Goal: Use online tool/utility: Use online tool/utility

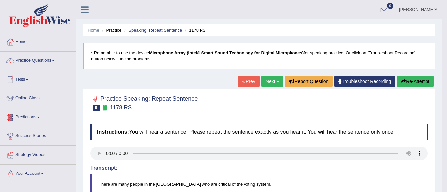
click at [29, 97] on link "Online Class" at bounding box center [38, 97] width 76 height 17
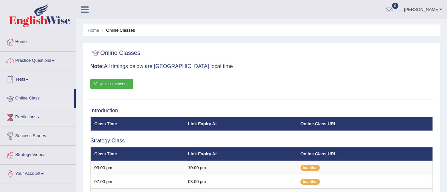
click at [36, 66] on link "Practice Questions" at bounding box center [38, 60] width 76 height 17
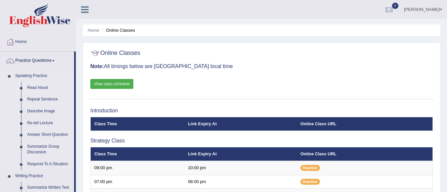
click at [40, 86] on link "Read Aloud" at bounding box center [49, 88] width 50 height 12
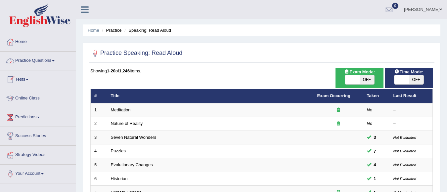
click at [45, 62] on link "Practice Questions" at bounding box center [38, 60] width 76 height 17
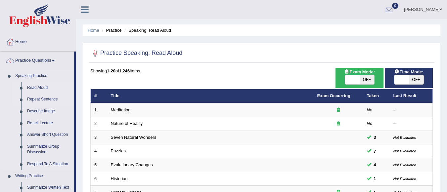
click at [41, 100] on link "Repeat Sentence" at bounding box center [49, 100] width 50 height 12
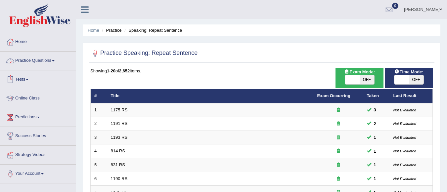
click at [57, 57] on link "Practice Questions" at bounding box center [38, 60] width 76 height 17
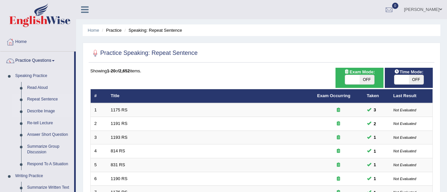
click at [49, 108] on link "Describe Image" at bounding box center [49, 112] width 50 height 12
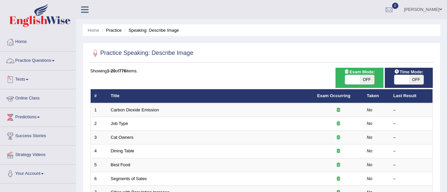
click at [42, 54] on link "Practice Questions" at bounding box center [38, 60] width 76 height 17
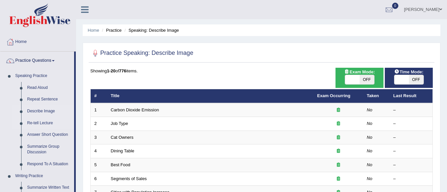
click at [49, 122] on link "Re-tell Lecture" at bounding box center [49, 124] width 50 height 12
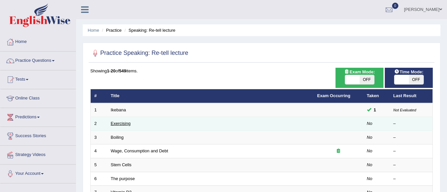
click at [120, 122] on link "Exercising" at bounding box center [121, 123] width 20 height 5
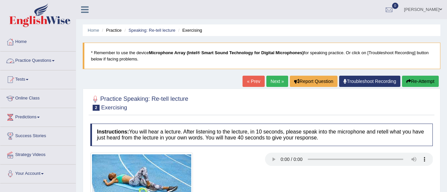
click at [46, 60] on link "Practice Questions" at bounding box center [38, 60] width 76 height 17
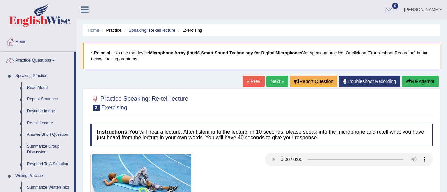
click at [52, 132] on link "Answer Short Question" at bounding box center [49, 135] width 50 height 12
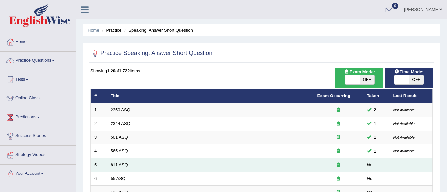
click at [118, 167] on link "811 ASQ" at bounding box center [119, 165] width 17 height 5
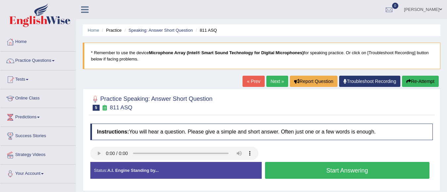
click at [290, 171] on button "Start Answering" at bounding box center [347, 170] width 165 height 17
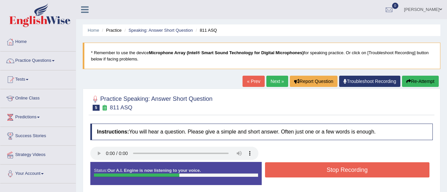
click at [290, 171] on button "Stop Recording" at bounding box center [347, 170] width 165 height 15
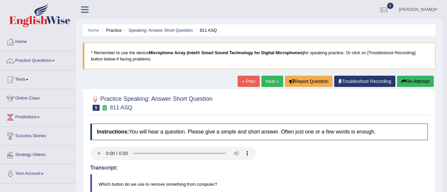
click at [409, 79] on button "Re-Attempt" at bounding box center [415, 81] width 37 height 11
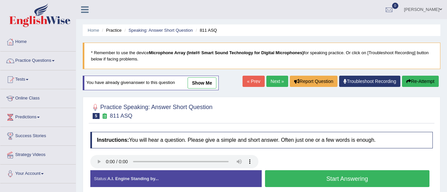
click at [292, 178] on button "Start Answering" at bounding box center [347, 179] width 165 height 17
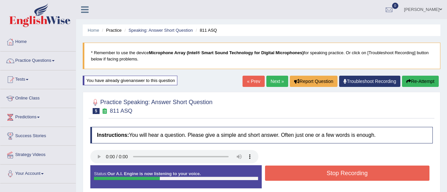
click at [292, 178] on button "Stop Recording" at bounding box center [347, 173] width 165 height 15
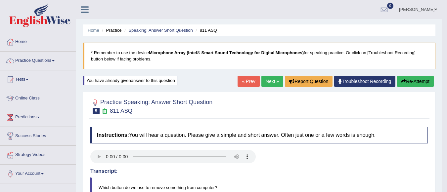
click at [268, 80] on link "Next »" at bounding box center [273, 81] width 22 height 11
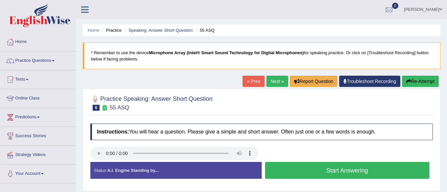
click at [366, 166] on button "Start Answering" at bounding box center [347, 170] width 165 height 17
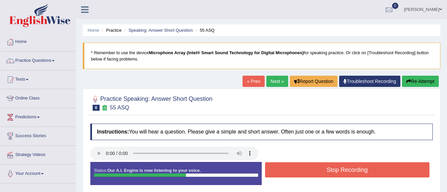
click at [381, 167] on button "Stop Recording" at bounding box center [347, 170] width 165 height 15
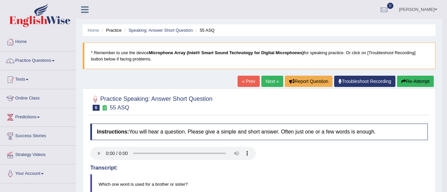
click at [269, 82] on link "Next »" at bounding box center [273, 81] width 22 height 11
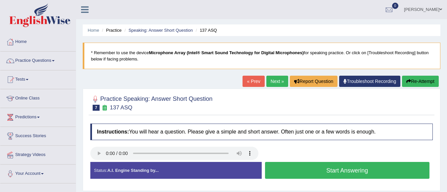
click at [308, 166] on button "Start Answering" at bounding box center [347, 170] width 165 height 17
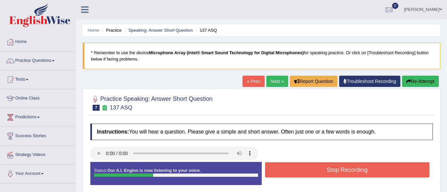
click at [308, 166] on button "Stop Recording" at bounding box center [347, 170] width 165 height 15
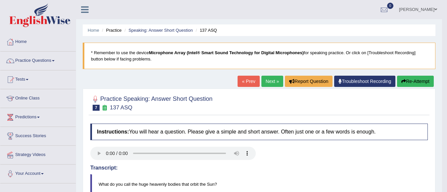
click at [272, 85] on link "Next »" at bounding box center [273, 81] width 22 height 11
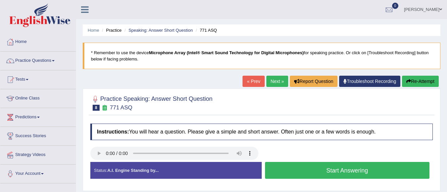
click at [289, 163] on button "Start Answering" at bounding box center [347, 170] width 165 height 17
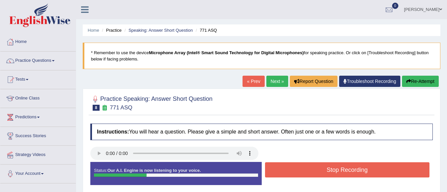
click at [289, 163] on button "Stop Recording" at bounding box center [347, 170] width 165 height 15
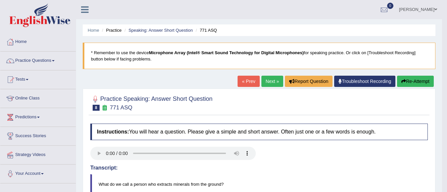
click at [268, 83] on link "Next »" at bounding box center [273, 81] width 22 height 11
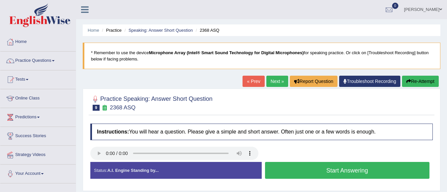
click at [307, 172] on button "Start Answering" at bounding box center [347, 170] width 165 height 17
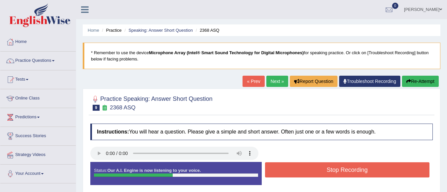
click at [307, 172] on button "Stop Recording" at bounding box center [347, 170] width 165 height 15
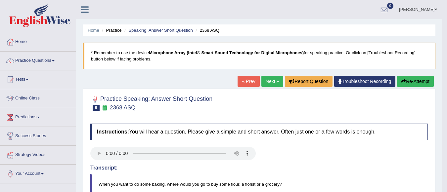
click at [269, 83] on link "Next »" at bounding box center [273, 81] width 22 height 11
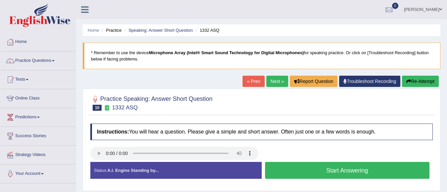
click at [313, 170] on button "Start Answering" at bounding box center [347, 170] width 165 height 17
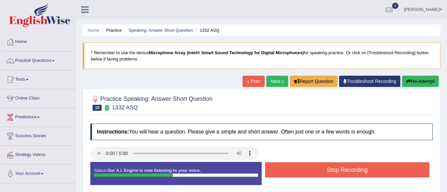
scroll to position [155, 0]
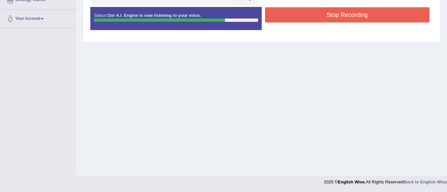
click at [364, 13] on button "Stop Recording" at bounding box center [347, 14] width 165 height 15
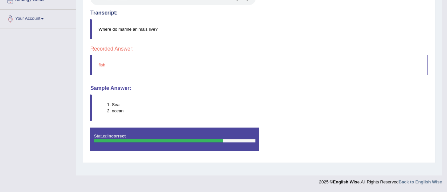
scroll to position [0, 0]
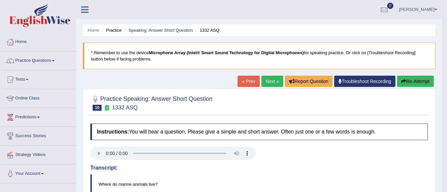
click at [267, 82] on link "Next »" at bounding box center [273, 81] width 22 height 11
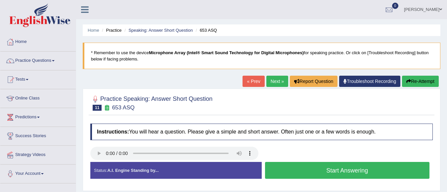
click at [312, 167] on button "Start Answering" at bounding box center [347, 170] width 165 height 17
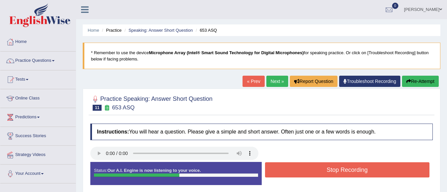
click at [364, 168] on button "Stop Recording" at bounding box center [347, 170] width 165 height 15
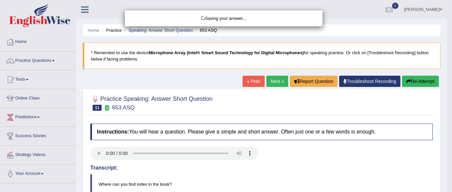
click at [447, 145] on div "Saving your answer..." at bounding box center [226, 96] width 452 height 192
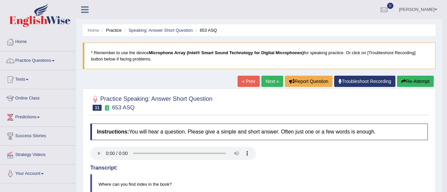
click at [272, 79] on link "Next »" at bounding box center [273, 81] width 22 height 11
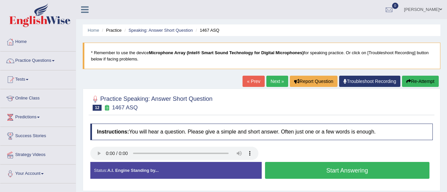
click at [399, 174] on button "Start Answering" at bounding box center [347, 170] width 165 height 17
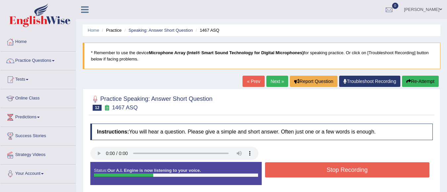
click at [399, 174] on button "Stop Recording" at bounding box center [347, 170] width 165 height 15
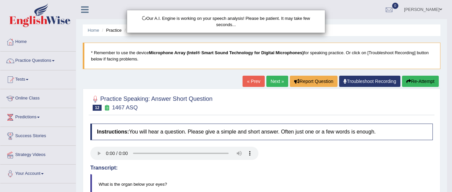
click at [447, 164] on body "Toggle navigation Home Practice Questions Speaking Practice Read Aloud Repeat S…" at bounding box center [226, 96] width 452 height 192
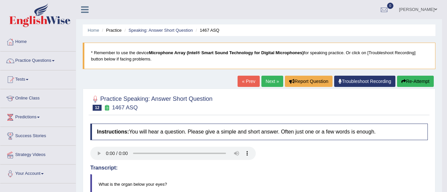
click at [266, 84] on link "Next »" at bounding box center [273, 81] width 22 height 11
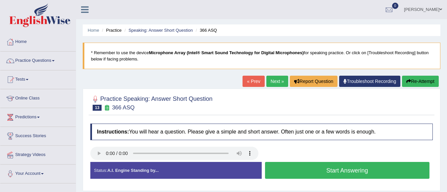
click at [316, 165] on button "Start Answering" at bounding box center [347, 170] width 165 height 17
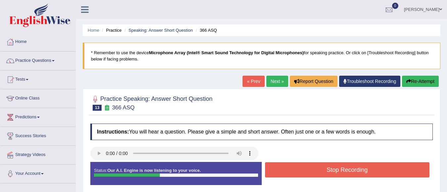
click at [316, 165] on button "Stop Recording" at bounding box center [347, 170] width 165 height 15
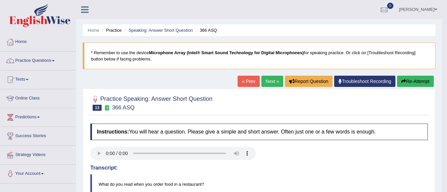
scroll to position [155, 0]
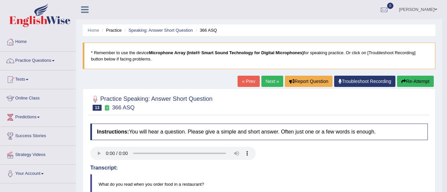
click at [266, 78] on link "Next »" at bounding box center [273, 81] width 22 height 11
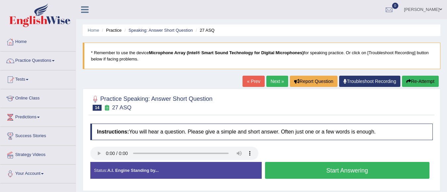
click at [362, 173] on button "Start Answering" at bounding box center [347, 170] width 165 height 17
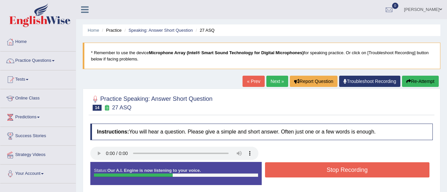
click at [362, 173] on button "Stop Recording" at bounding box center [347, 170] width 165 height 15
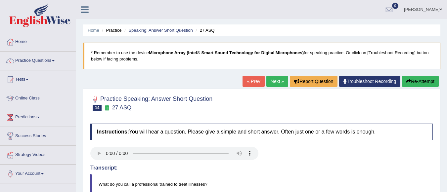
click at [416, 78] on button "Re-Attempt" at bounding box center [420, 81] width 37 height 11
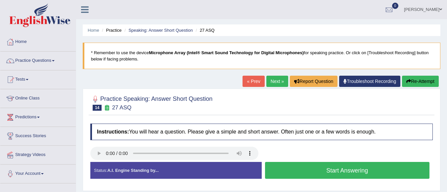
click at [293, 171] on button "Start Answering" at bounding box center [347, 170] width 165 height 17
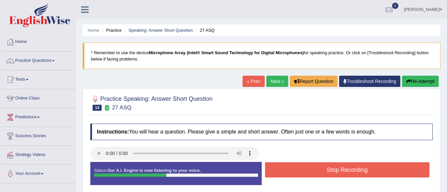
click at [298, 169] on button "Stop Recording" at bounding box center [347, 170] width 165 height 15
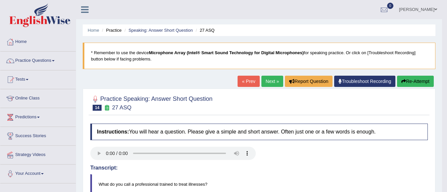
scroll to position [155, 0]
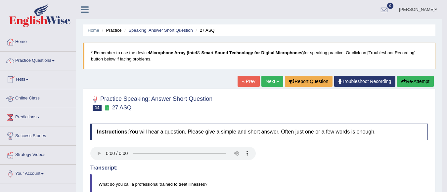
click at [33, 97] on link "Online Class" at bounding box center [38, 97] width 76 height 17
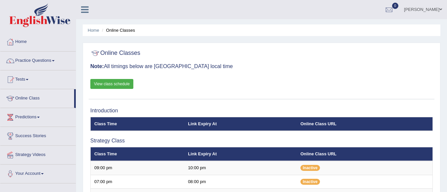
scroll to position [168, 0]
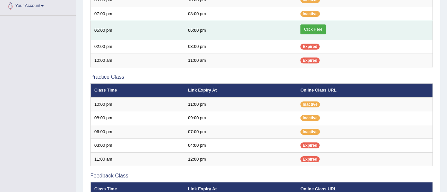
click at [314, 28] on link "Click Here" at bounding box center [314, 30] width 26 height 10
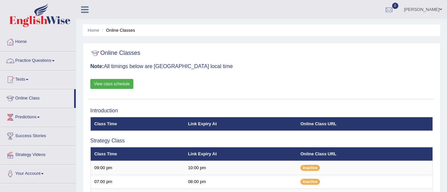
click at [42, 62] on link "Practice Questions" at bounding box center [38, 60] width 76 height 17
click at [20, 41] on link "Home" at bounding box center [38, 41] width 76 height 17
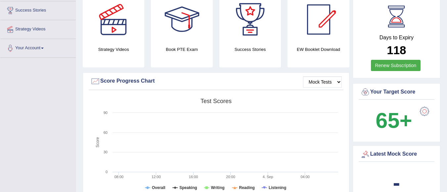
scroll to position [118, 0]
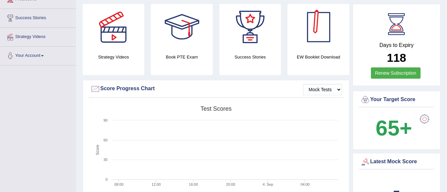
click at [316, 50] on div "EW Booklet Download" at bounding box center [319, 39] width 62 height 71
click at [326, 44] on div at bounding box center [319, 27] width 46 height 46
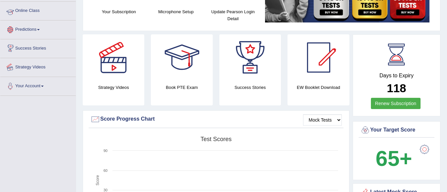
scroll to position [0, 0]
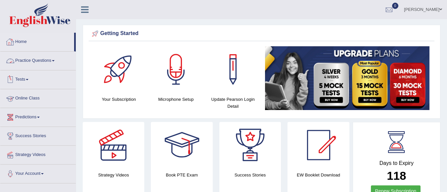
click at [38, 97] on link "Online Class" at bounding box center [38, 97] width 76 height 17
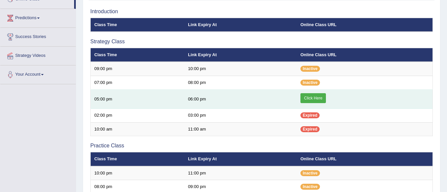
click at [315, 97] on link "Click Here" at bounding box center [314, 98] width 26 height 10
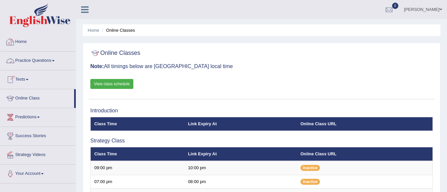
click at [28, 43] on link "Home" at bounding box center [38, 41] width 76 height 17
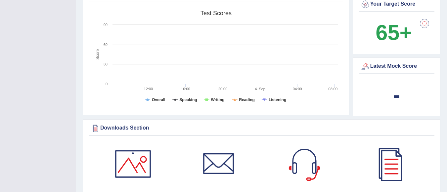
scroll to position [265, 0]
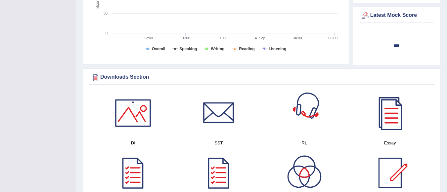
click at [310, 123] on div at bounding box center [305, 113] width 46 height 46
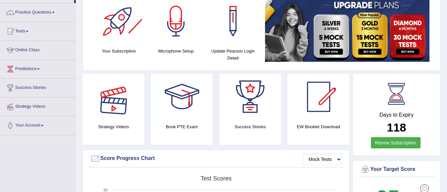
scroll to position [0, 0]
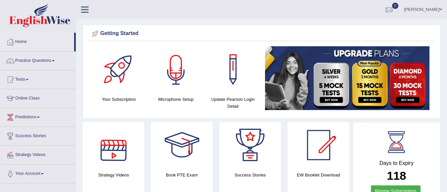
click at [178, 85] on div at bounding box center [176, 69] width 46 height 46
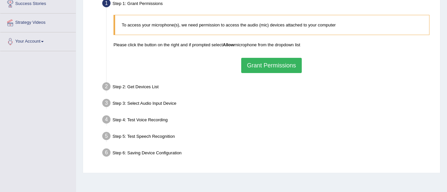
scroll to position [155, 0]
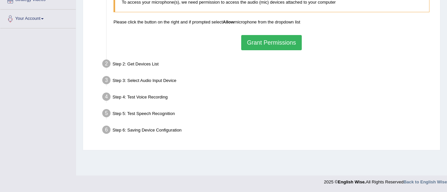
click at [273, 42] on button "Grant Permissions" at bounding box center [271, 42] width 60 height 15
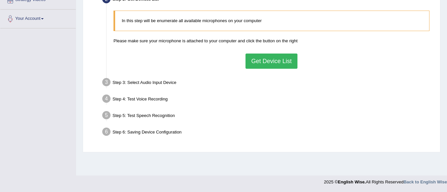
click at [271, 59] on button "Get Device List" at bounding box center [272, 61] width 52 height 15
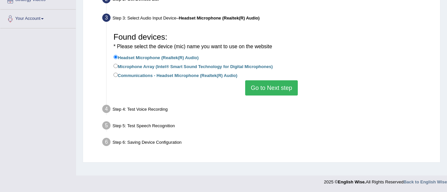
click at [267, 89] on button "Go to Next step" at bounding box center [271, 87] width 53 height 15
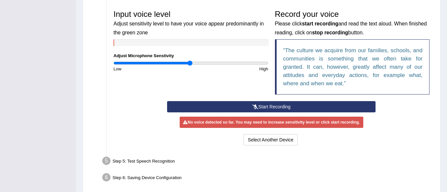
scroll to position [222, 0]
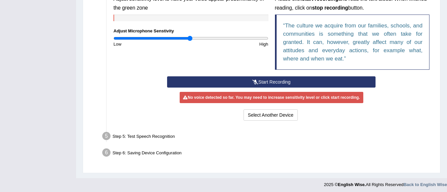
click at [267, 80] on button "Start Recording" at bounding box center [271, 82] width 209 height 11
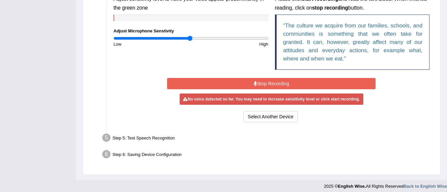
click at [267, 80] on button "Stop Recording" at bounding box center [271, 83] width 209 height 11
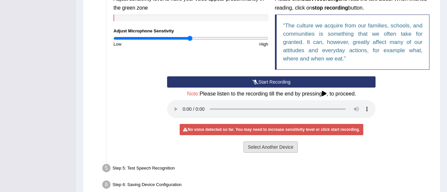
click at [284, 147] on button "Select Another Device" at bounding box center [271, 147] width 54 height 11
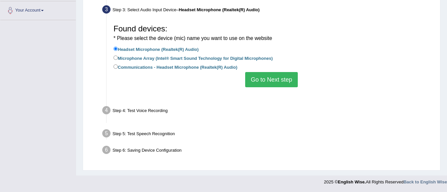
scroll to position [155, 0]
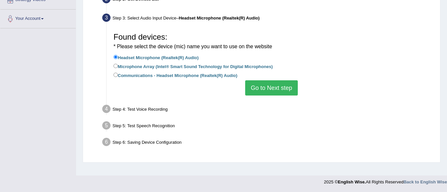
click at [174, 69] on label "Microphone Array (Intel® Smart Sound Technology for Digital Microphones)" at bounding box center [193, 66] width 159 height 7
click at [118, 68] on input "Microphone Array (Intel® Smart Sound Technology for Digital Microphones)" at bounding box center [116, 66] width 4 height 4
radio input "true"
click at [265, 85] on button "Go to Next step" at bounding box center [271, 87] width 53 height 15
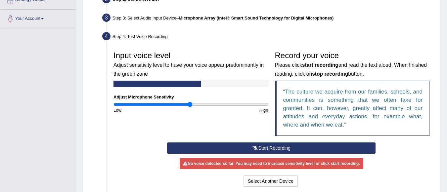
click at [250, 147] on button "Start Recording" at bounding box center [271, 148] width 209 height 11
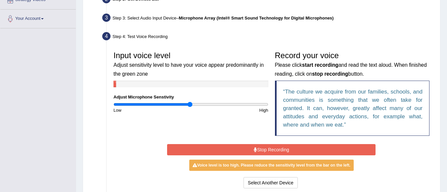
click at [250, 147] on button "Stop Recording" at bounding box center [271, 149] width 209 height 11
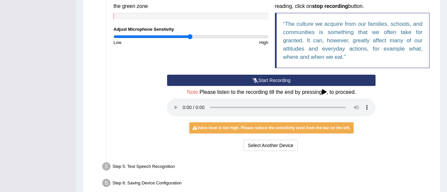
scroll to position [256, 0]
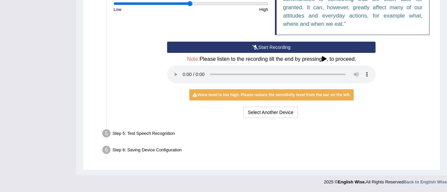
click at [271, 149] on div "Step 6: Saving Device Configuration" at bounding box center [268, 151] width 338 height 15
click at [392, 88] on div "Start Recording Stop Recording Note: Please listen to the recording till the en…" at bounding box center [271, 81] width 323 height 78
click at [267, 111] on button "Select Another Device" at bounding box center [271, 112] width 54 height 11
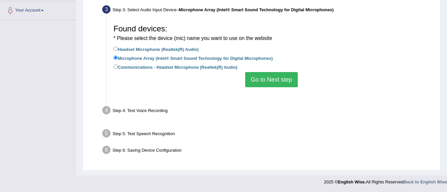
scroll to position [155, 0]
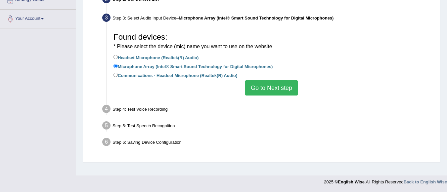
click at [189, 76] on label "Communications - Headset Microphone (Realtek(R) Audio)" at bounding box center [176, 75] width 124 height 7
click at [118, 76] on input "Communications - Headset Microphone (Realtek(R) Audio)" at bounding box center [116, 75] width 4 height 4
radio input "true"
click at [263, 88] on button "Go to Next step" at bounding box center [271, 87] width 53 height 15
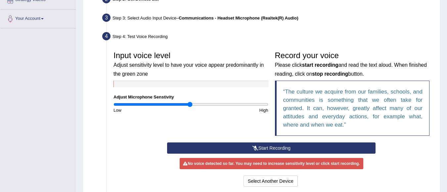
click at [257, 145] on button "Start Recording" at bounding box center [271, 148] width 209 height 11
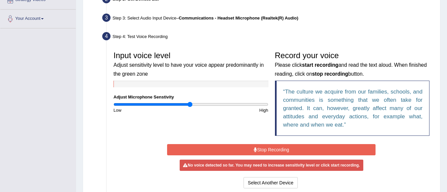
click at [257, 145] on button "Stop Recording" at bounding box center [271, 149] width 209 height 11
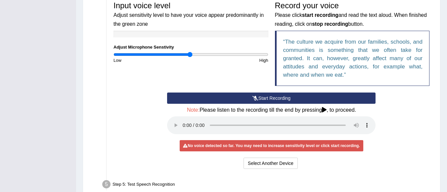
scroll to position [222, 0]
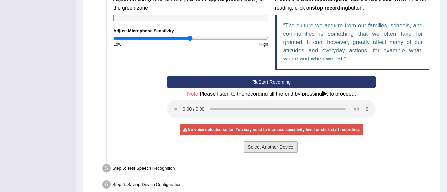
click at [250, 149] on button "Select Another Device" at bounding box center [271, 147] width 54 height 11
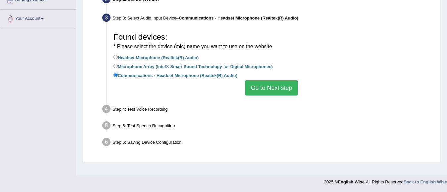
scroll to position [155, 0]
click at [173, 66] on label "Microphone Array (Intel® Smart Sound Technology for Digital Microphones)" at bounding box center [193, 66] width 159 height 7
click at [118, 66] on input "Microphone Array (Intel® Smart Sound Technology for Digital Microphones)" at bounding box center [116, 66] width 4 height 4
radio input "true"
click at [266, 94] on button "Go to Next step" at bounding box center [271, 87] width 53 height 15
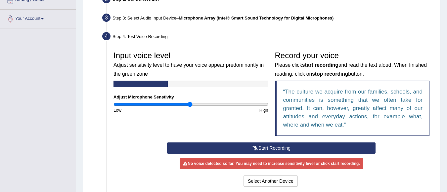
click at [265, 149] on button "Start Recording" at bounding box center [271, 148] width 209 height 11
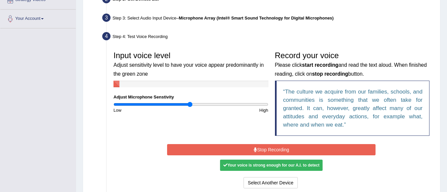
click at [265, 149] on button "Stop Recording" at bounding box center [271, 149] width 209 height 11
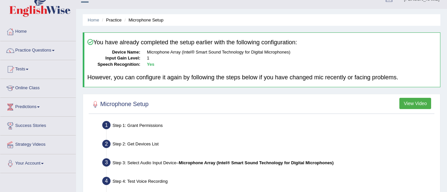
scroll to position [0, 0]
